Goal: Task Accomplishment & Management: Use online tool/utility

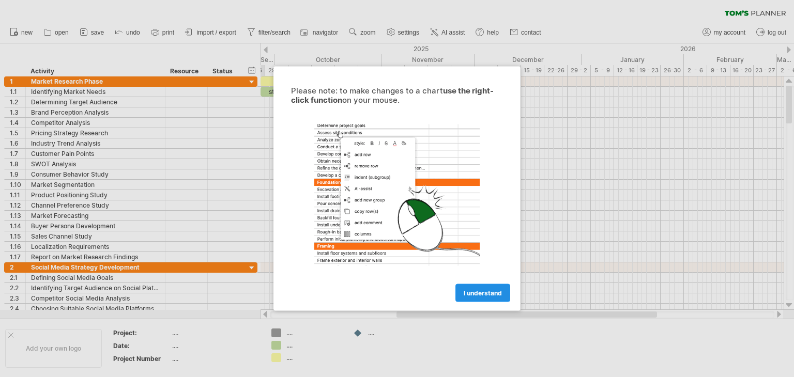
click at [482, 293] on span "I understand" at bounding box center [483, 294] width 38 height 8
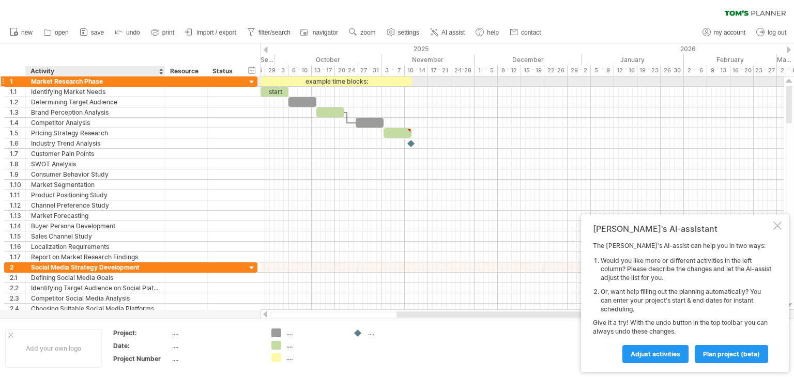
click at [77, 81] on div "Market Research Phase" at bounding box center [95, 82] width 129 height 10
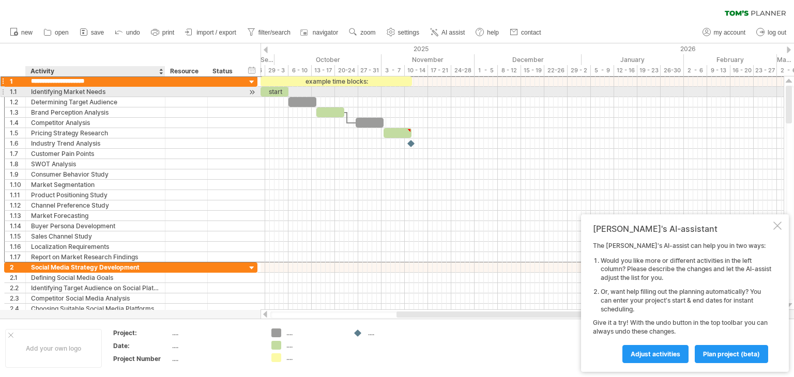
click at [78, 90] on div "Identifying Market Needs" at bounding box center [95, 92] width 129 height 10
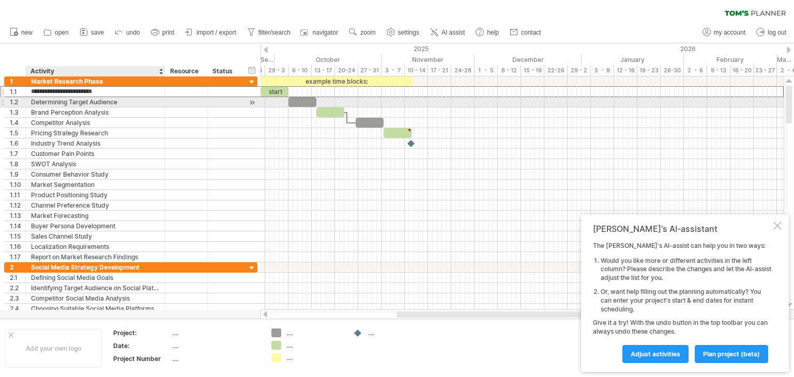
click at [79, 100] on div "Determining Target Audience" at bounding box center [95, 102] width 129 height 10
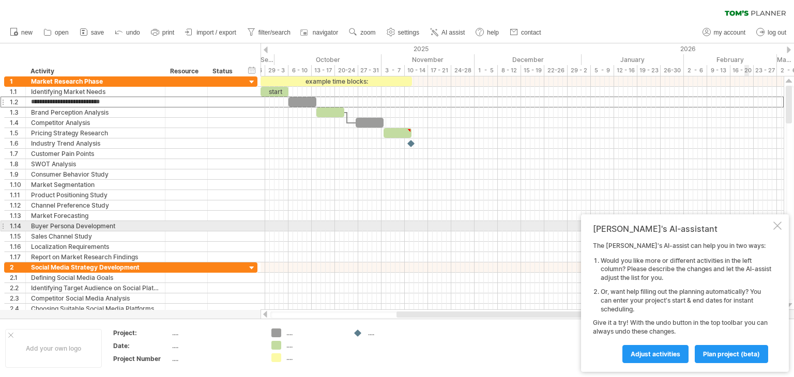
click at [780, 226] on div at bounding box center [777, 226] width 8 height 8
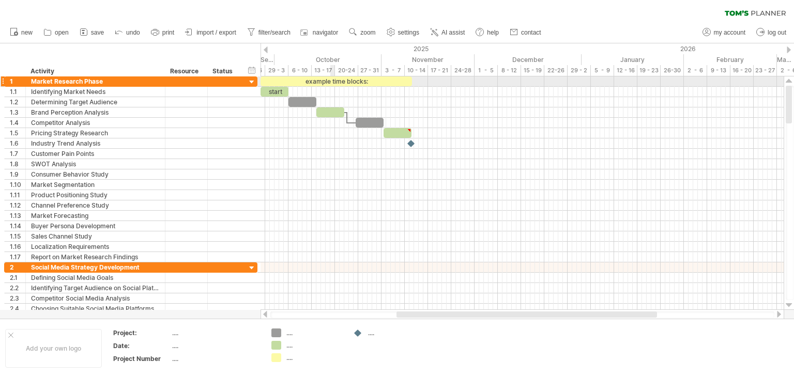
click at [331, 81] on div "example time blocks:" at bounding box center [336, 82] width 151 height 10
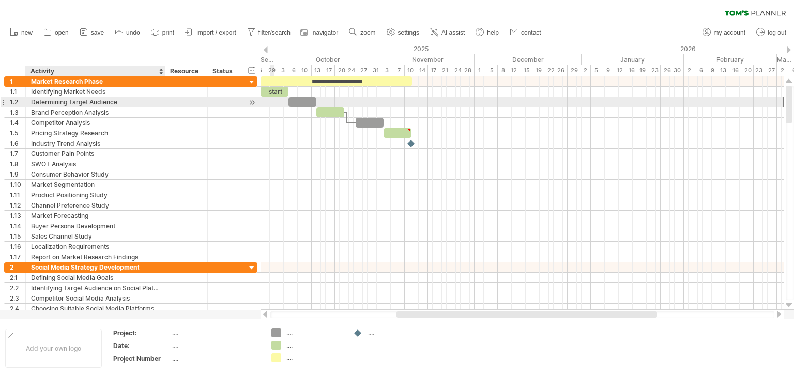
click at [159, 102] on div "Determining Target Audience" at bounding box center [95, 102] width 129 height 10
click at [251, 102] on div at bounding box center [252, 102] width 10 height 11
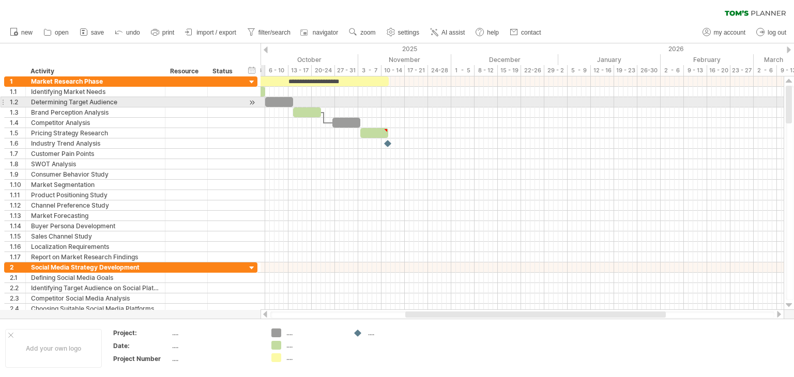
click at [251, 102] on div at bounding box center [252, 102] width 10 height 11
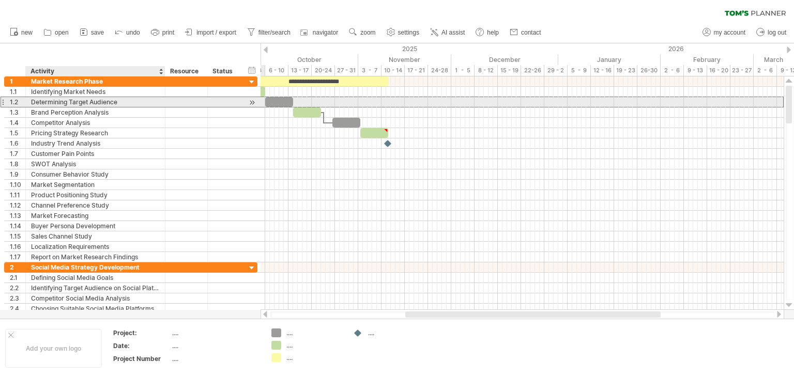
click at [84, 100] on div "Determining Target Audience" at bounding box center [95, 102] width 129 height 10
click at [0, 0] on input "**********" at bounding box center [0, 0] width 0 height 0
click at [76, 100] on input "**********" at bounding box center [95, 102] width 129 height 10
click at [21, 99] on div "1.2" at bounding box center [18, 102] width 16 height 10
click at [11, 99] on div "1.2" at bounding box center [18, 102] width 16 height 10
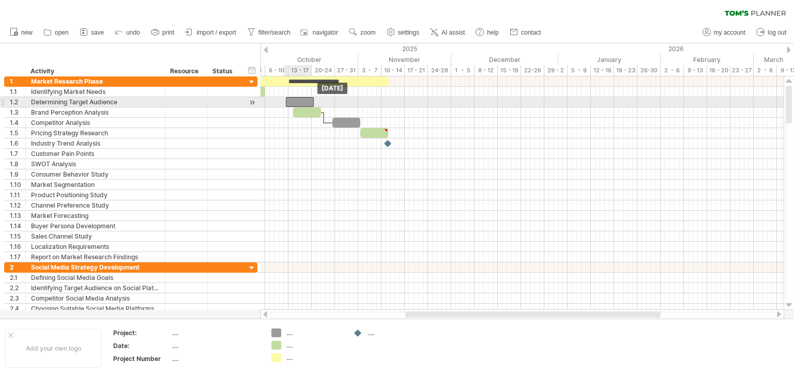
drag, startPoint x: 283, startPoint y: 103, endPoint x: 306, endPoint y: 102, distance: 23.3
click at [306, 102] on div at bounding box center [300, 102] width 28 height 10
drag, startPoint x: 303, startPoint y: 102, endPoint x: 281, endPoint y: 99, distance: 21.9
click at [281, 99] on div at bounding box center [281, 102] width 28 height 10
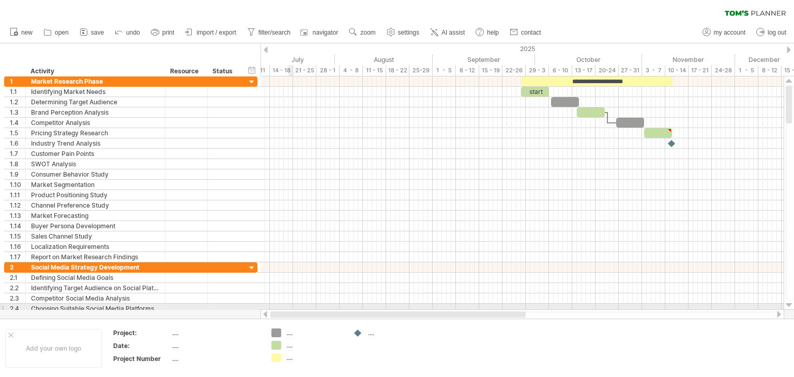
drag, startPoint x: 434, startPoint y: 315, endPoint x: 286, endPoint y: 301, distance: 148.5
click at [286, 302] on div "Trying to reach [DOMAIN_NAME] Connected again... 0% clear filter new 1" at bounding box center [397, 188] width 794 height 377
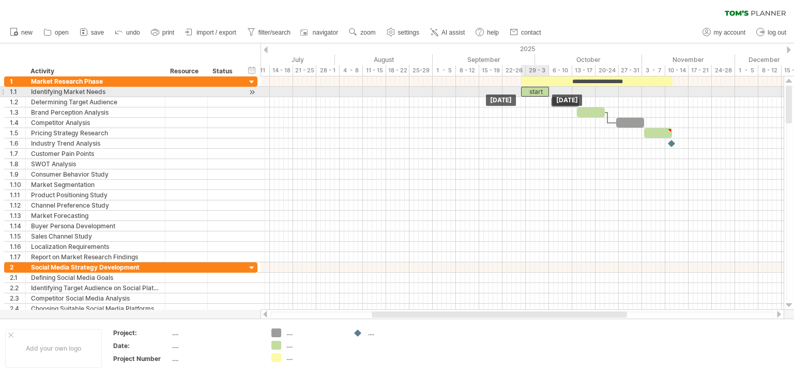
click at [544, 89] on div "start" at bounding box center [535, 92] width 28 height 10
click at [544, 89] on div "*****" at bounding box center [535, 92] width 28 height 10
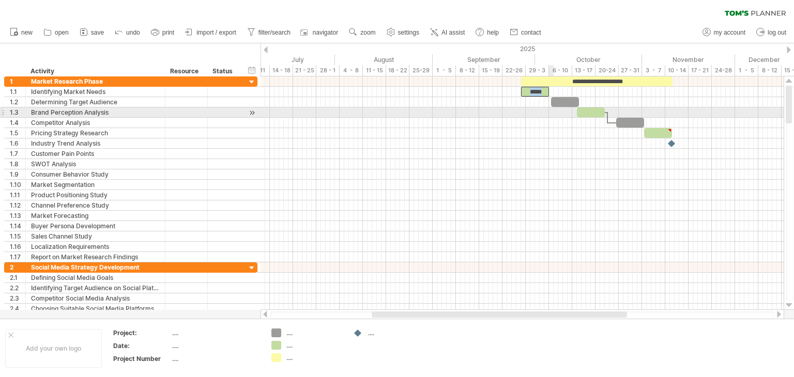
click at [552, 114] on div at bounding box center [522, 113] width 523 height 10
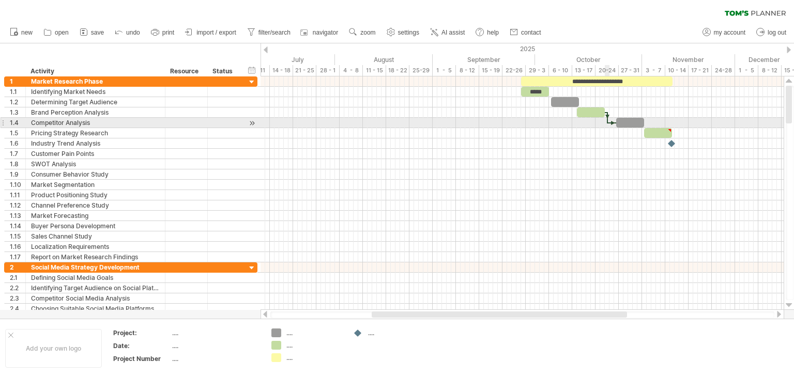
click at [606, 120] on div at bounding box center [607, 117] width 3 height 11
click at [607, 122] on div at bounding box center [607, 117] width 3 height 11
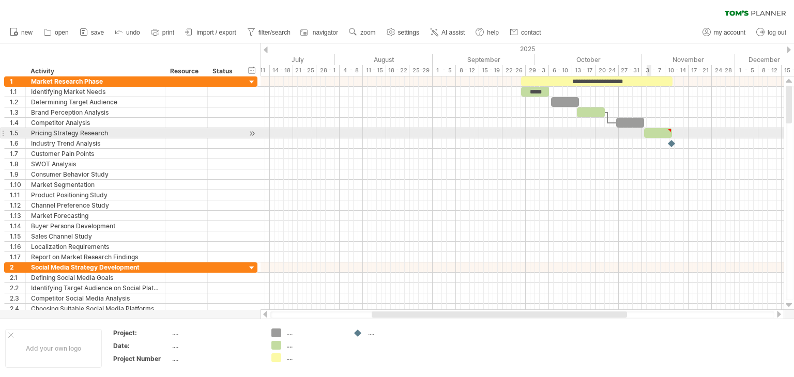
type textarea "**********"
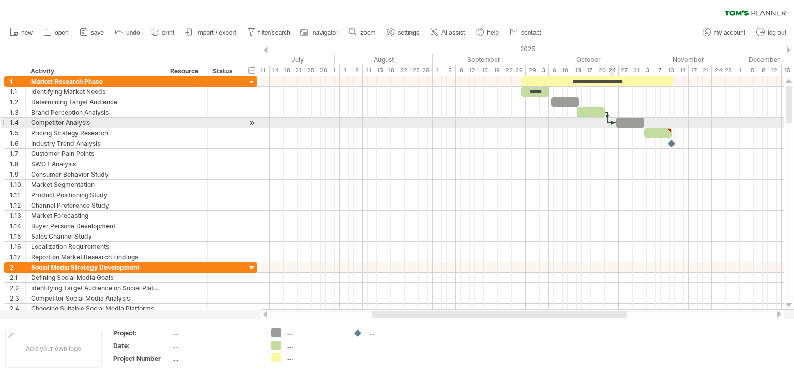
click at [613, 122] on div at bounding box center [612, 122] width 9 height 3
drag, startPoint x: 604, startPoint y: 118, endPoint x: 605, endPoint y: 127, distance: 8.3
click at [605, 127] on div at bounding box center [522, 123] width 523 height 10
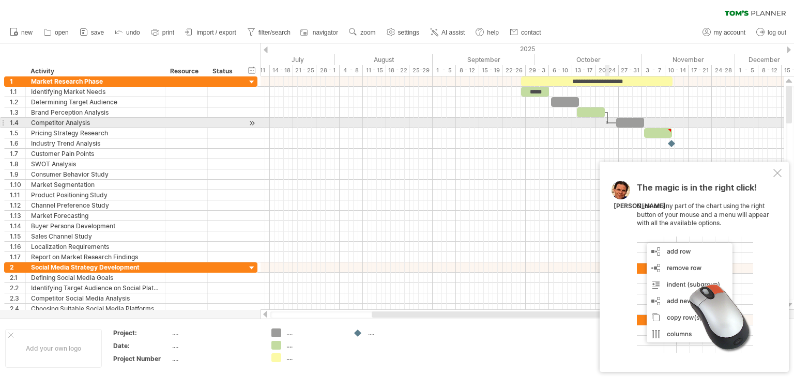
click at [606, 124] on div "**********" at bounding box center [522, 194] width 523 height 234
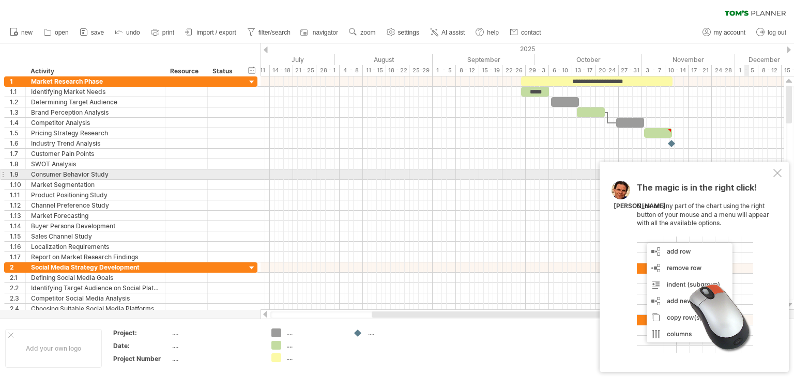
click at [777, 175] on div at bounding box center [777, 173] width 8 height 8
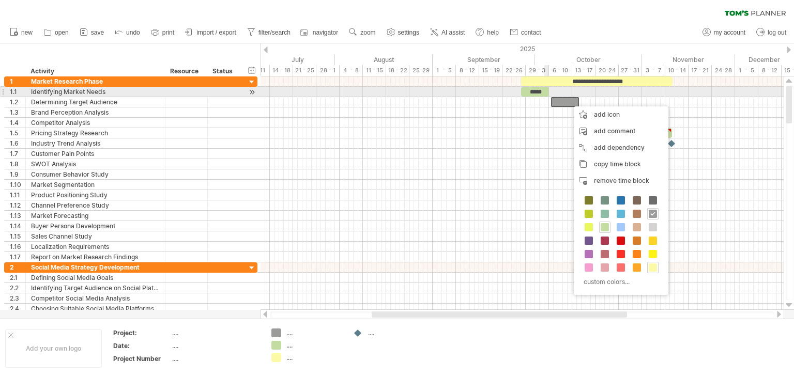
click at [546, 90] on div "*****" at bounding box center [535, 92] width 28 height 10
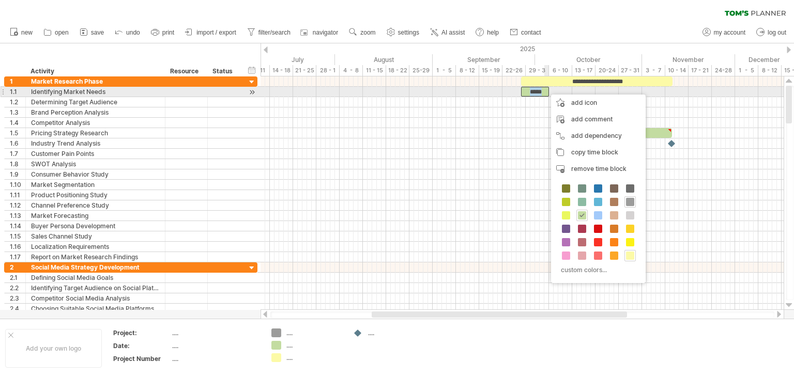
click at [546, 89] on div "*****" at bounding box center [535, 92] width 28 height 10
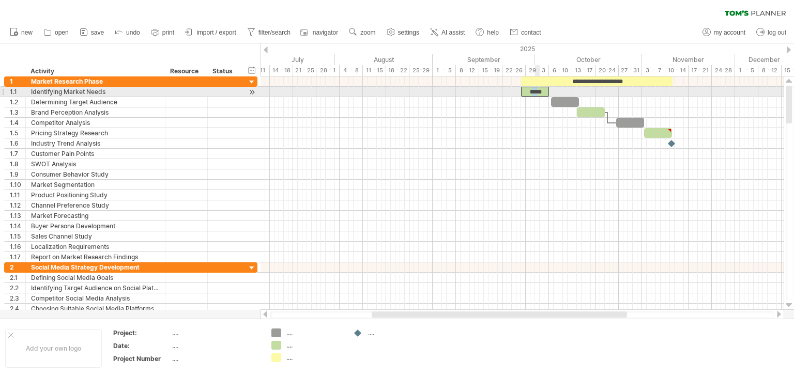
click at [537, 93] on div "*****" at bounding box center [535, 92] width 28 height 10
drag, startPoint x: 545, startPoint y: 93, endPoint x: 551, endPoint y: 93, distance: 5.7
click at [551, 93] on div "*****" at bounding box center [540, 92] width 28 height 10
click at [553, 93] on span at bounding box center [554, 92] width 4 height 10
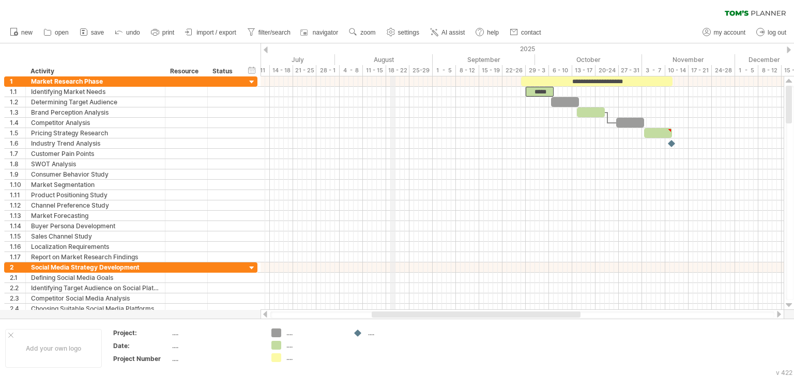
click at [394, 56] on div "August" at bounding box center [384, 59] width 98 height 11
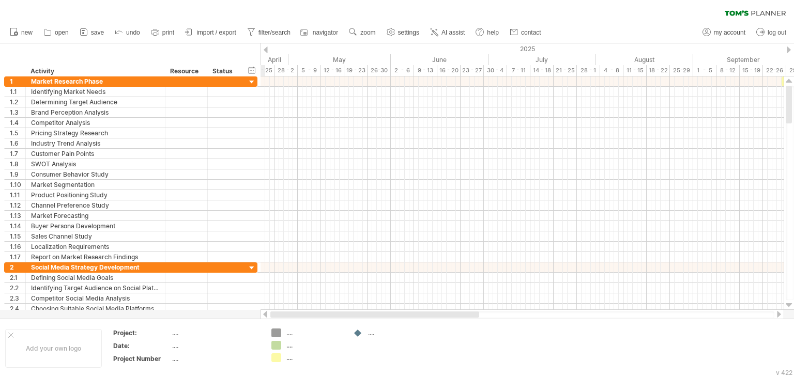
drag, startPoint x: 438, startPoint y: 317, endPoint x: 284, endPoint y: 288, distance: 156.8
click at [285, 307] on div "Trying to reach [DOMAIN_NAME] Connected again... 0% clear filter new 1" at bounding box center [397, 188] width 794 height 377
click at [251, 66] on div "hide start/end/duration show start/end/duration" at bounding box center [252, 70] width 10 height 11
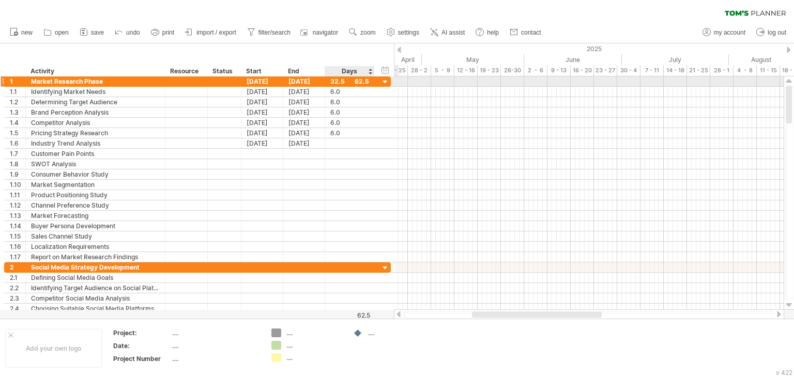
click at [333, 84] on div "32.5" at bounding box center [349, 82] width 39 height 10
click at [371, 75] on div "Days" at bounding box center [349, 71] width 49 height 10
click at [370, 75] on div "Days" at bounding box center [349, 71] width 49 height 10
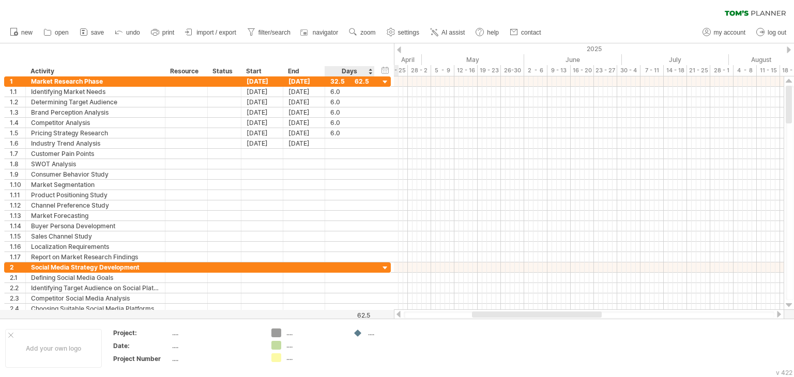
click at [370, 73] on div "Days" at bounding box center [349, 71] width 49 height 10
click at [364, 78] on div "32.5" at bounding box center [349, 82] width 39 height 10
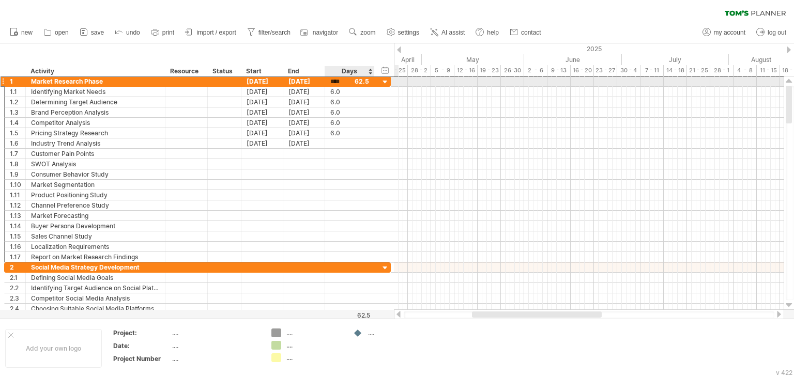
scroll to position [1, 0]
click at [341, 81] on input "****" at bounding box center [340, 82] width 20 height 10
click at [300, 83] on div "[DATE]" at bounding box center [304, 82] width 42 height 10
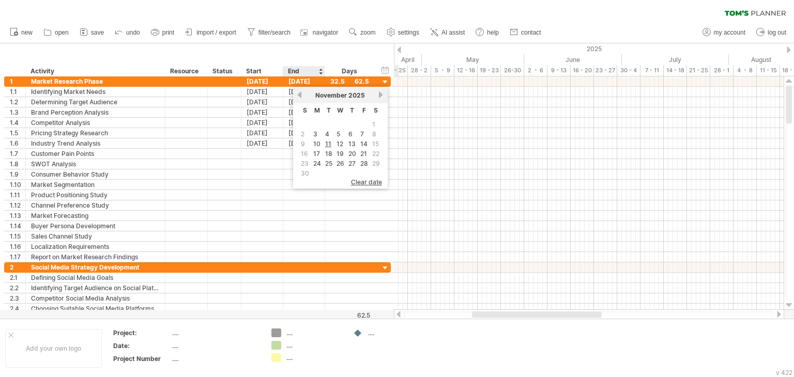
click at [329, 57] on div "hide start/end/duration show start/end/duration ******** Activity ******** Reso…" at bounding box center [197, 59] width 394 height 33
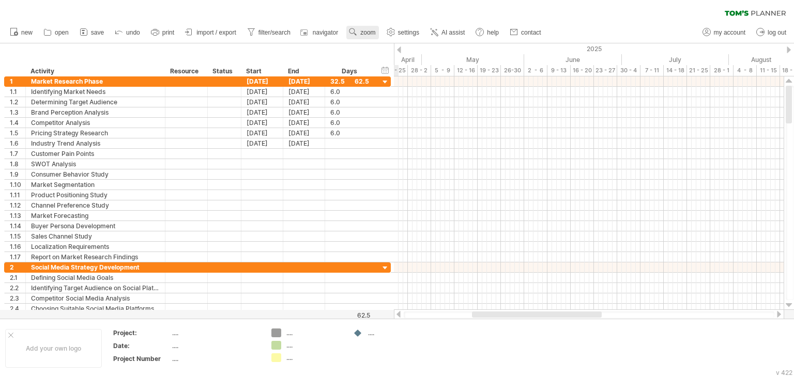
click at [372, 32] on span "zoom" at bounding box center [367, 32] width 15 height 7
click at [412, 61] on div "Week" at bounding box center [405, 61] width 57 height 17
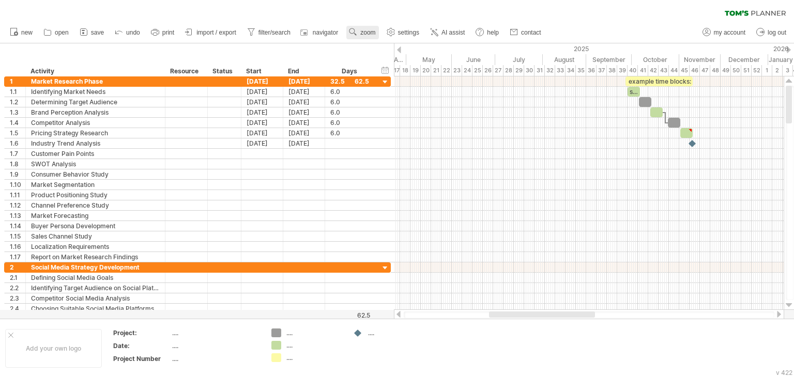
click at [367, 35] on span "zoom" at bounding box center [367, 32] width 15 height 7
click at [399, 77] on div "Day" at bounding box center [400, 81] width 57 height 17
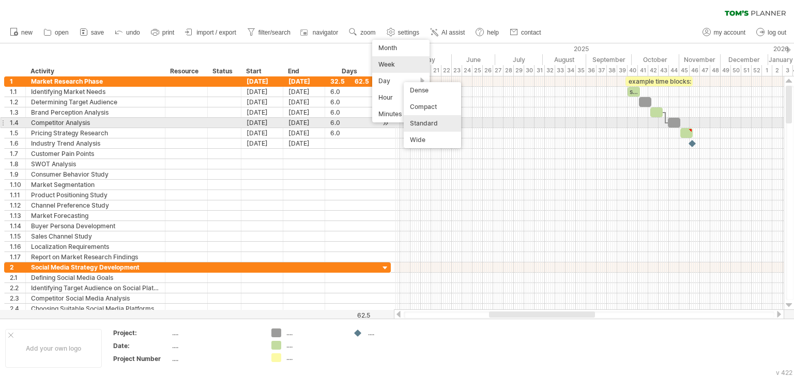
click at [437, 120] on div "Standard" at bounding box center [432, 123] width 57 height 17
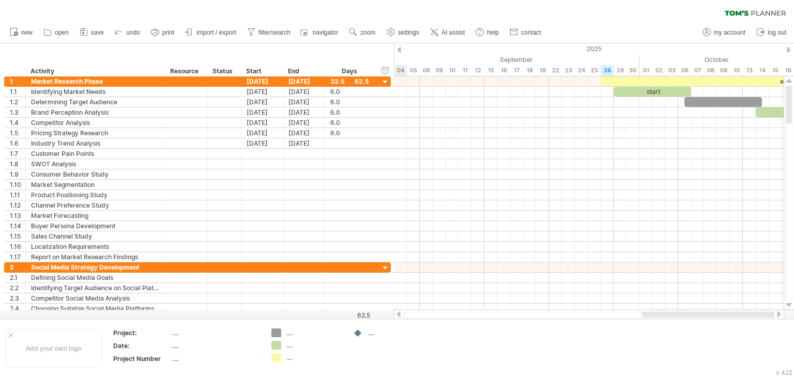
drag, startPoint x: 479, startPoint y: 315, endPoint x: 744, endPoint y: 313, distance: 265.2
click at [744, 313] on div at bounding box center [708, 315] width 132 height 6
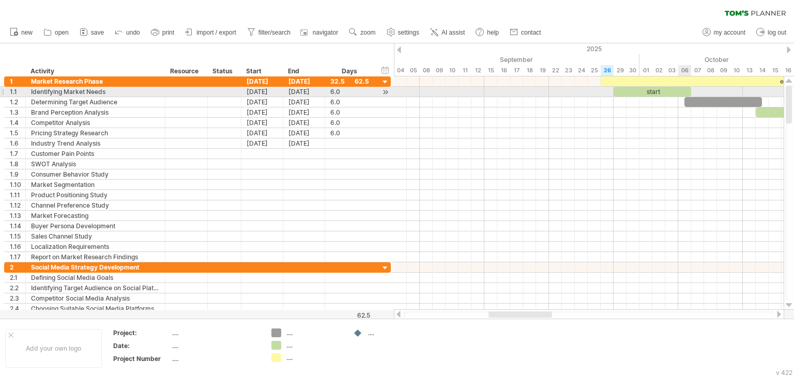
click at [689, 89] on span at bounding box center [691, 92] width 4 height 10
drag, startPoint x: 689, startPoint y: 90, endPoint x: 649, endPoint y: 90, distance: 39.8
click at [649, 90] on div "start" at bounding box center [633, 92] width 39 height 10
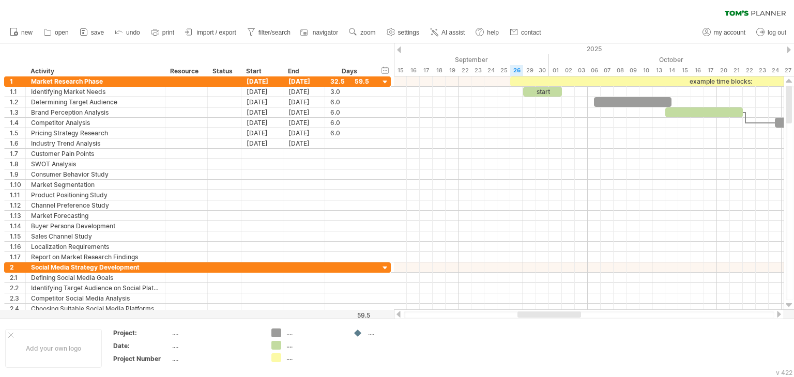
drag, startPoint x: 516, startPoint y: 313, endPoint x: 545, endPoint y: 317, distance: 29.2
click at [545, 317] on div at bounding box center [550, 315] width 64 height 6
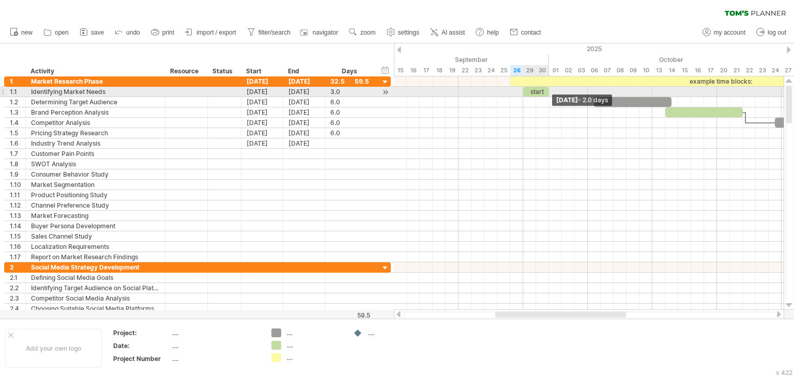
drag, startPoint x: 560, startPoint y: 92, endPoint x: 549, endPoint y: 92, distance: 11.9
click at [549, 92] on span at bounding box center [549, 92] width 4 height 10
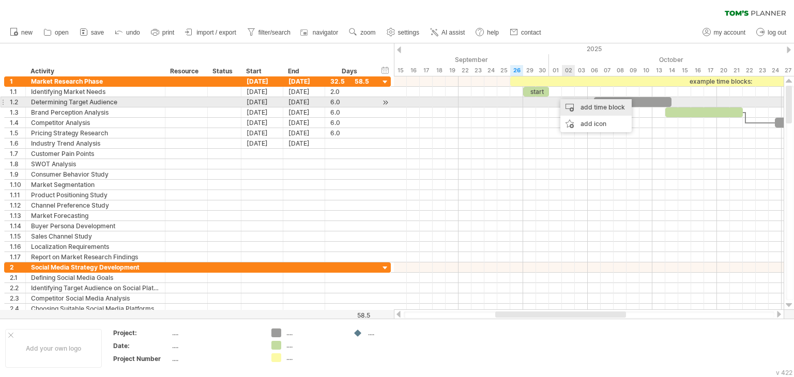
click at [576, 102] on div "add time block" at bounding box center [595, 107] width 71 height 17
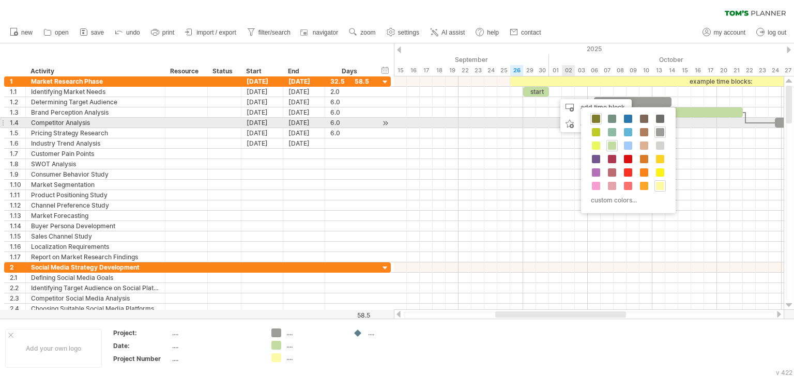
click at [598, 119] on span at bounding box center [596, 119] width 8 height 8
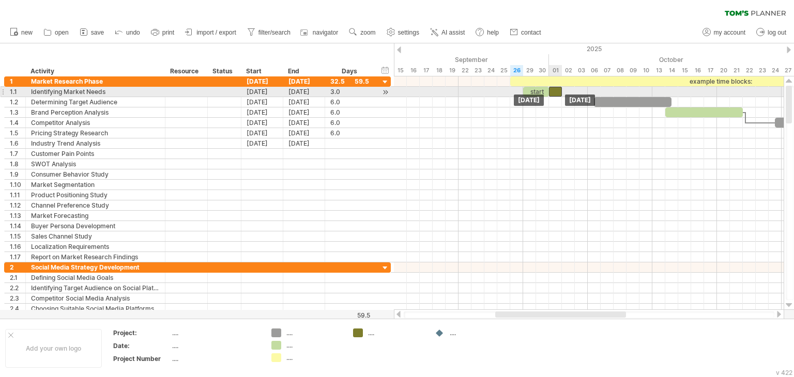
drag, startPoint x: 564, startPoint y: 89, endPoint x: 558, endPoint y: 90, distance: 5.8
click at [558, 90] on div at bounding box center [555, 92] width 13 height 10
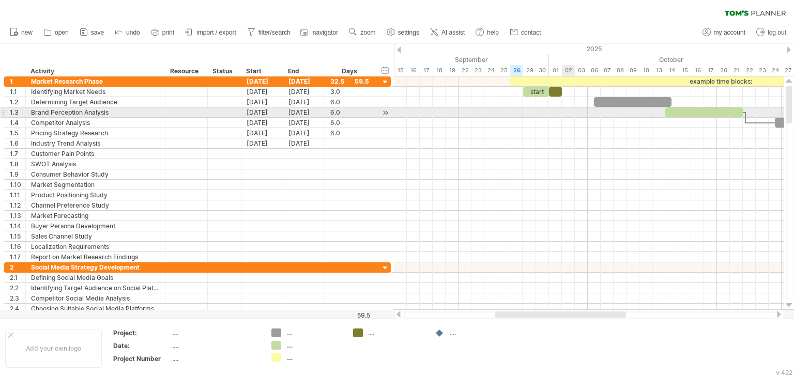
click at [567, 111] on div at bounding box center [589, 113] width 390 height 10
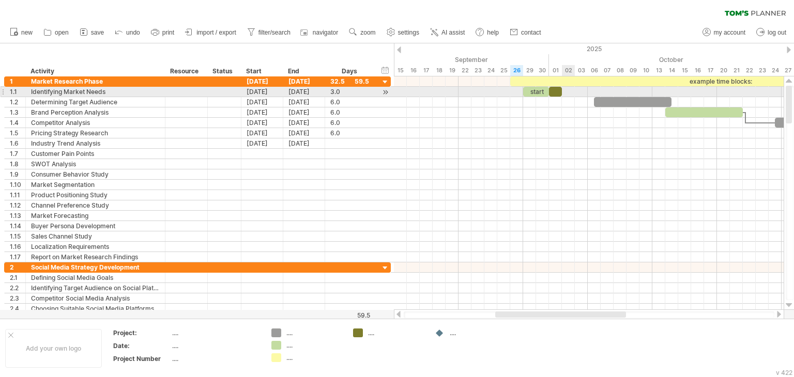
click at [566, 91] on div at bounding box center [589, 92] width 390 height 10
click at [547, 92] on span at bounding box center [549, 92] width 4 height 10
drag, startPoint x: 548, startPoint y: 92, endPoint x: 560, endPoint y: 93, distance: 11.9
click at [560, 93] on div at bounding box center [559, 92] width 7 height 10
click at [542, 92] on div "start" at bounding box center [536, 92] width 26 height 10
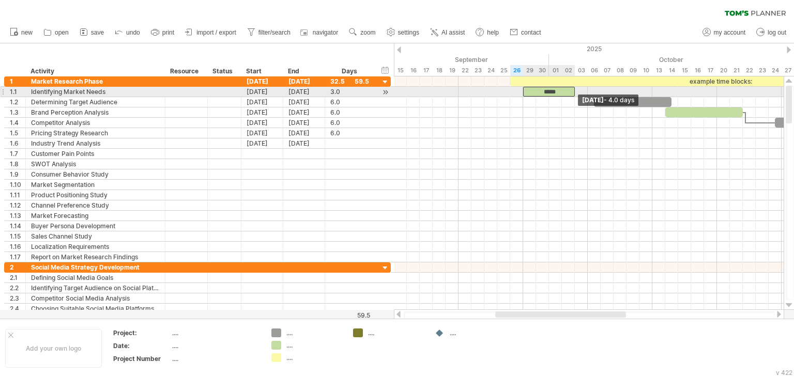
drag, startPoint x: 547, startPoint y: 92, endPoint x: 570, endPoint y: 92, distance: 23.3
click at [559, 93] on div "start" at bounding box center [549, 92] width 52 height 10
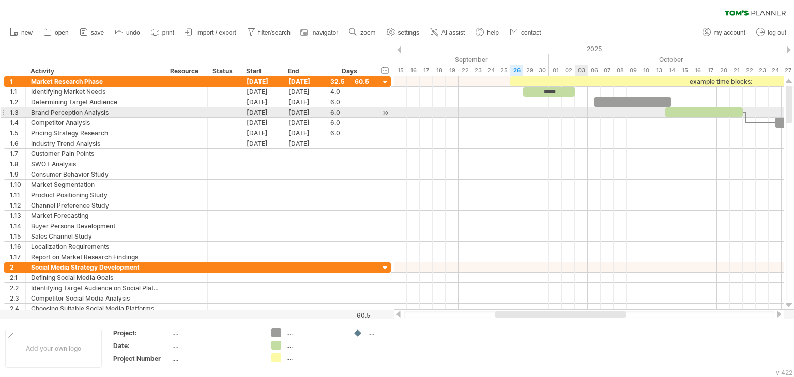
click at [576, 109] on div at bounding box center [589, 113] width 390 height 10
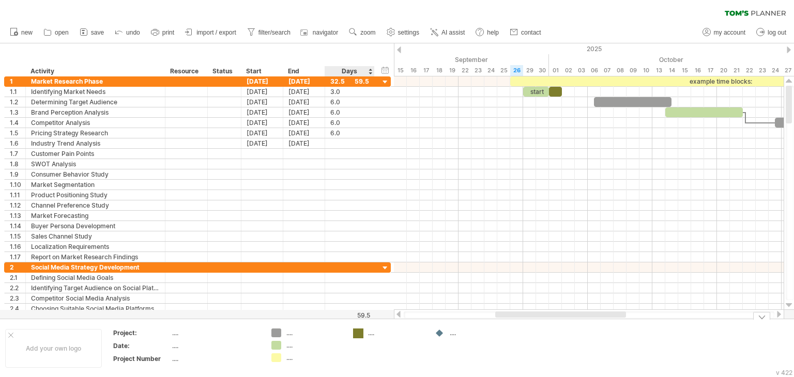
click at [360, 333] on div "Trying to reach [DOMAIN_NAME] Connected again... 0% clear filter new 1" at bounding box center [397, 188] width 794 height 377
click at [360, 333] on div at bounding box center [358, 334] width 10 height 10
click at [301, 334] on div "...." at bounding box center [314, 333] width 56 height 9
